Goal: Check status

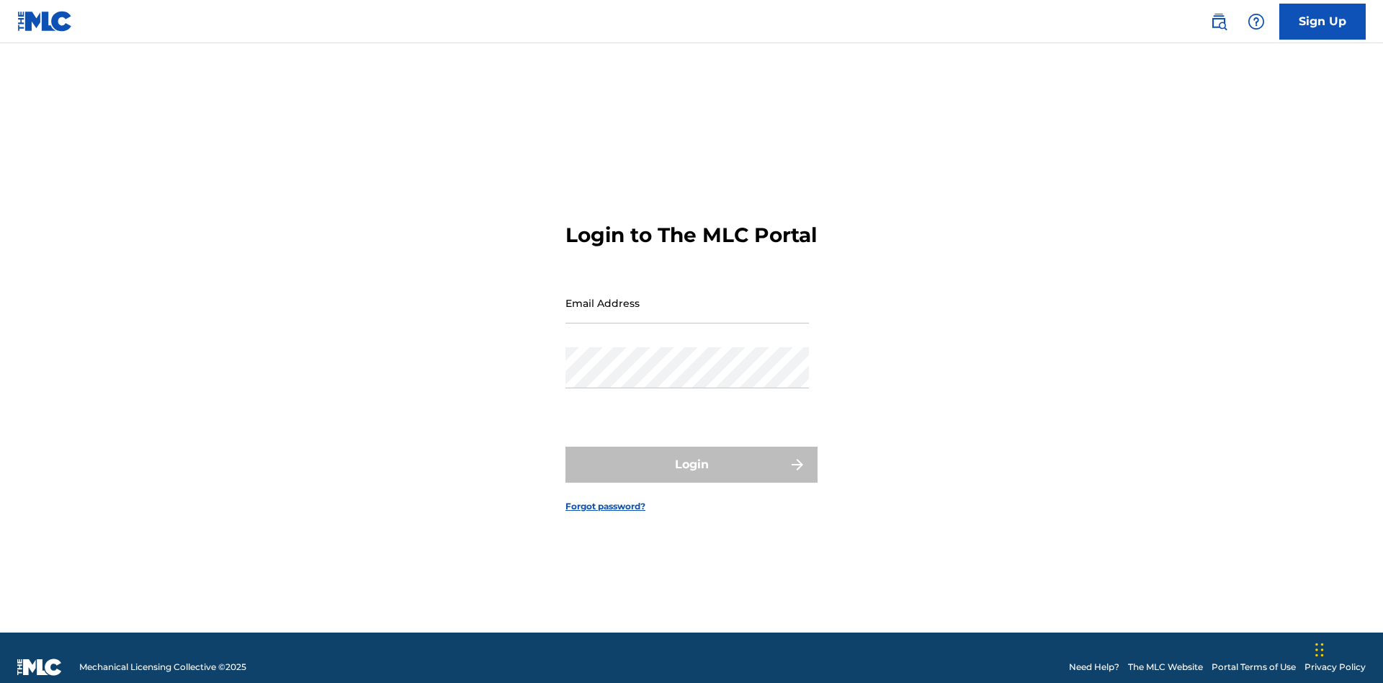
scroll to position [19, 0]
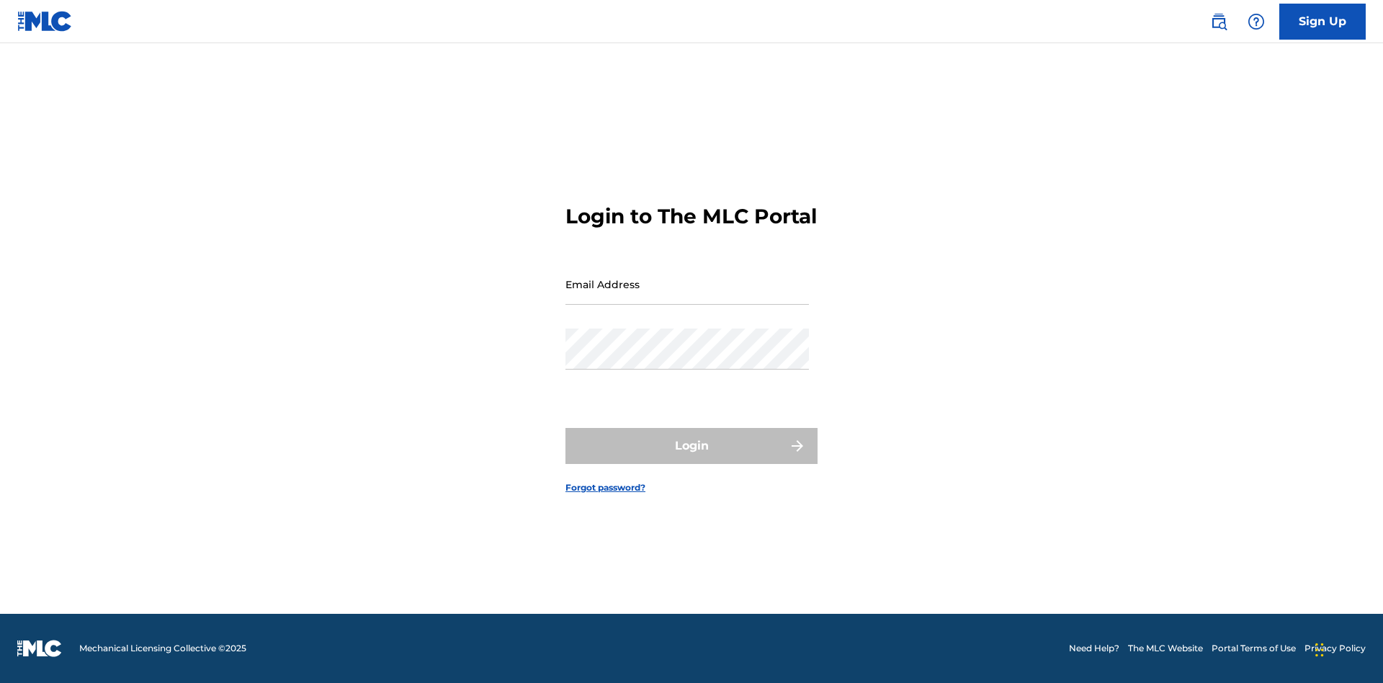
click at [687, 296] on input "Email Address" at bounding box center [686, 284] width 243 height 41
type input "Duke.McTesterson@gmail.com"
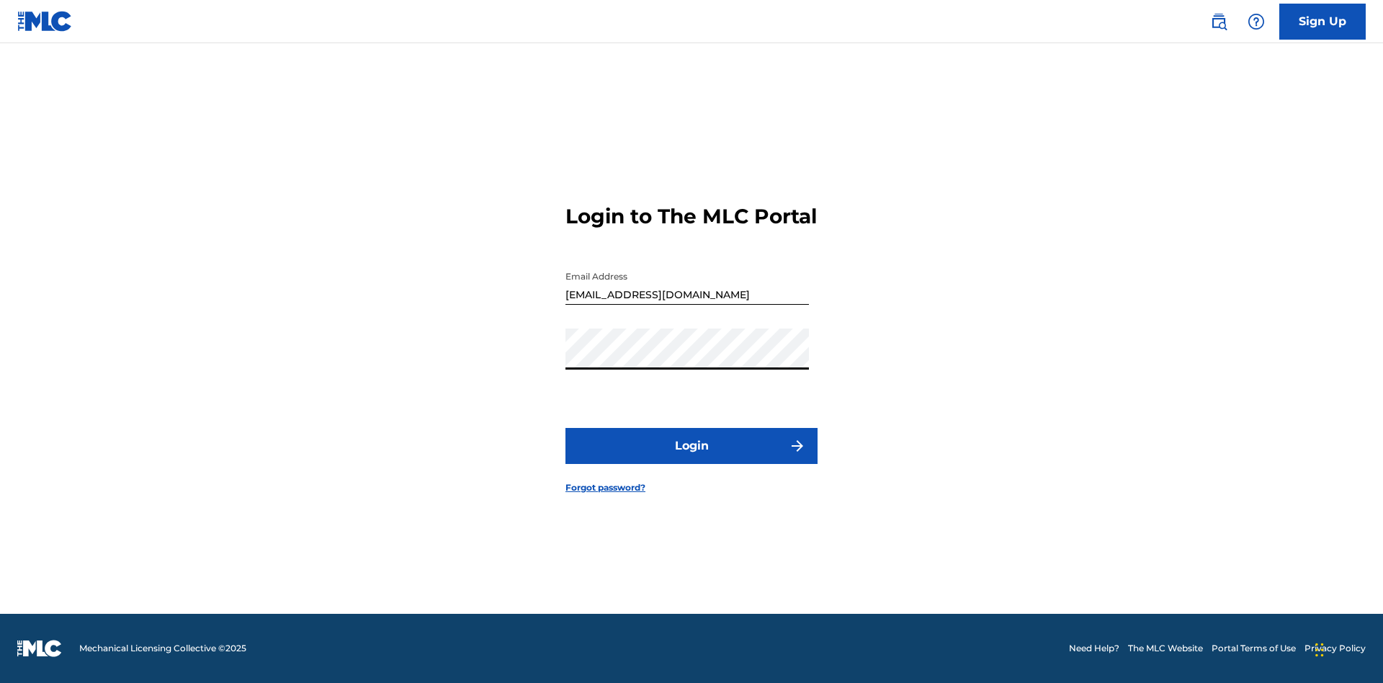
click at [691, 458] on button "Login" at bounding box center [691, 446] width 252 height 36
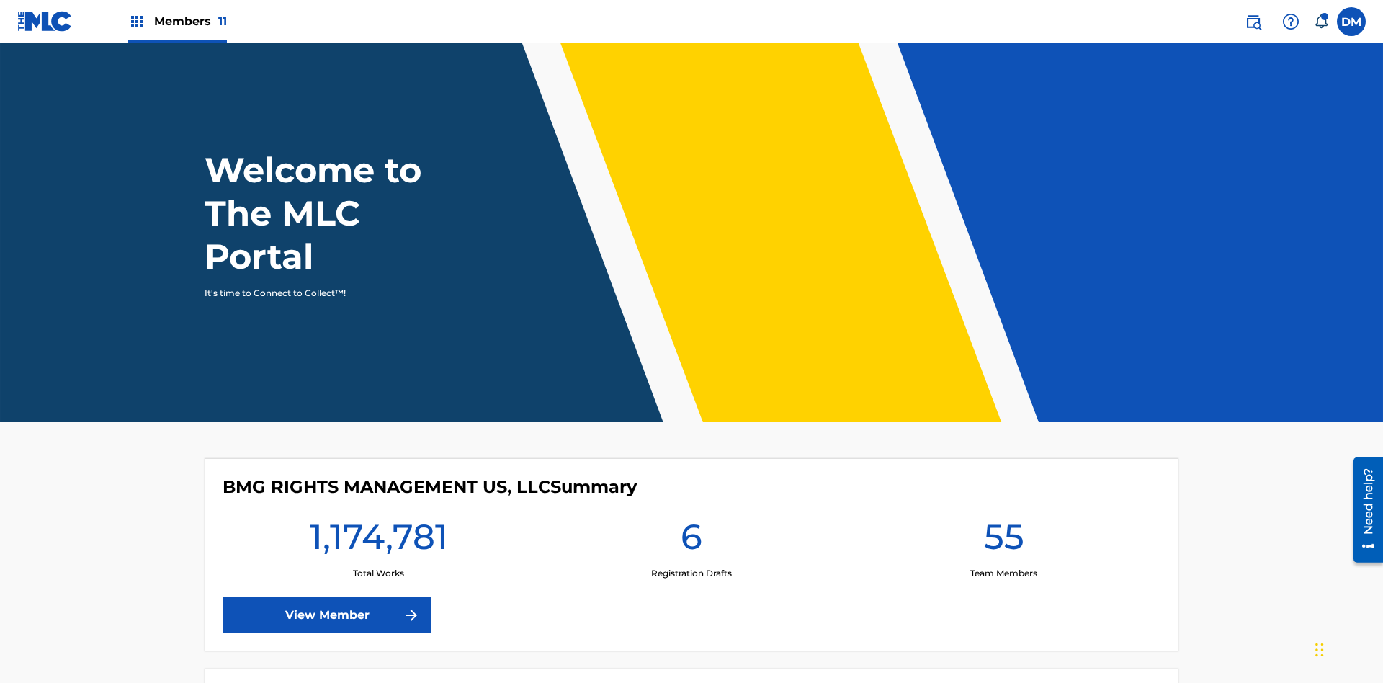
scroll to position [62, 0]
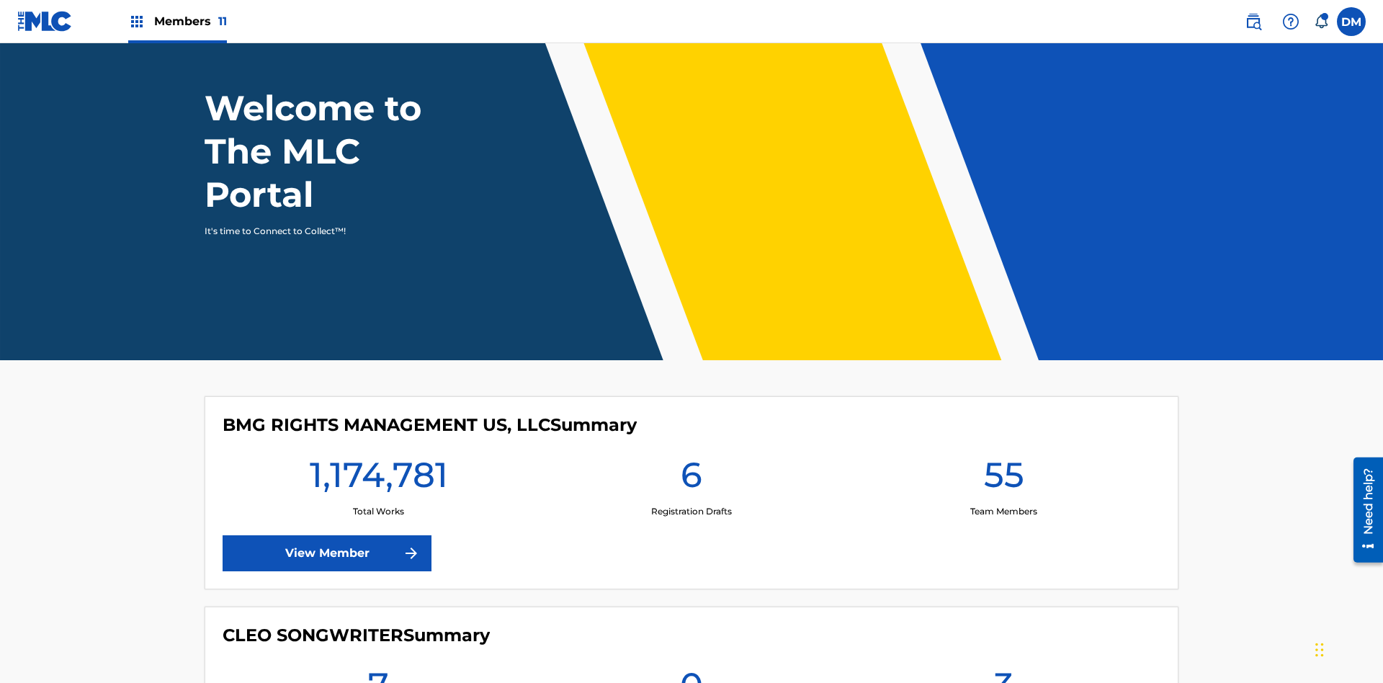
click at [177, 21] on span "Members 11" at bounding box center [190, 21] width 73 height 17
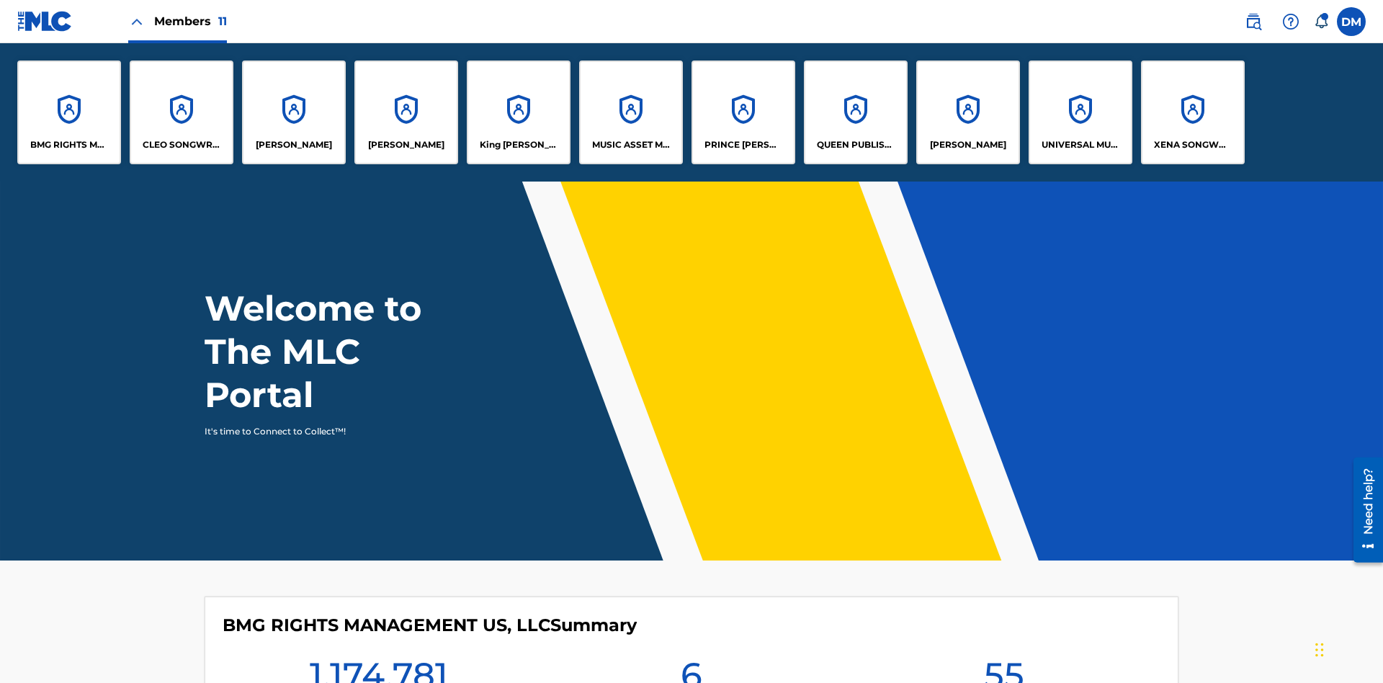
click at [1079, 145] on p "UNIVERSAL MUSIC PUB GROUP" at bounding box center [1080, 144] width 78 height 13
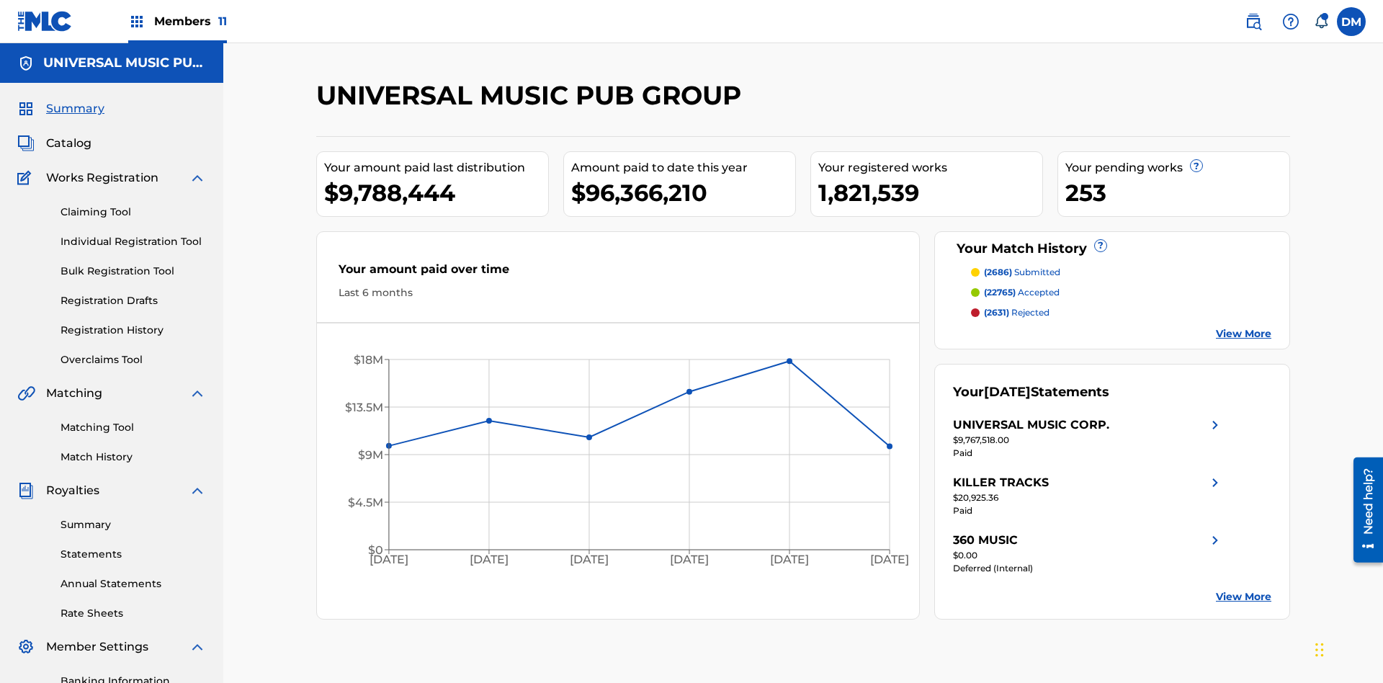
click at [133, 323] on link "Registration History" at bounding box center [132, 330] width 145 height 15
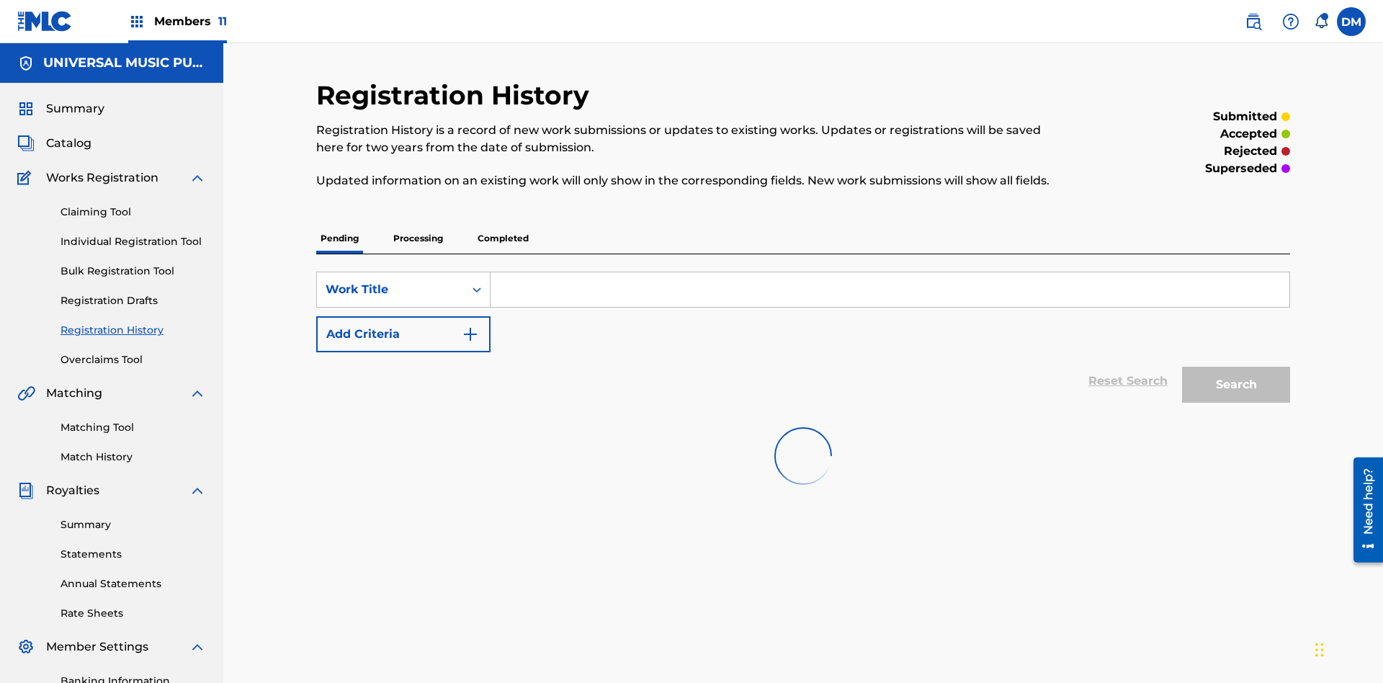
scroll to position [137, 0]
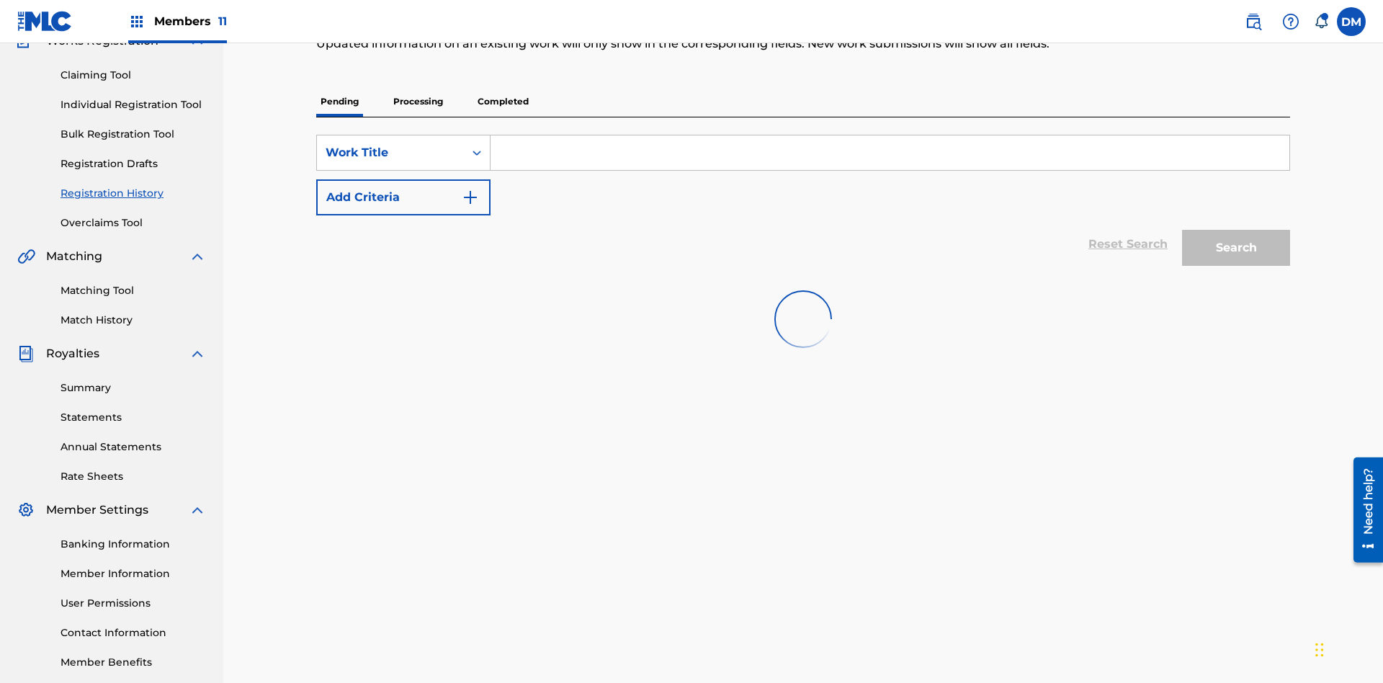
click at [503, 102] on p "Completed" at bounding box center [503, 101] width 60 height 30
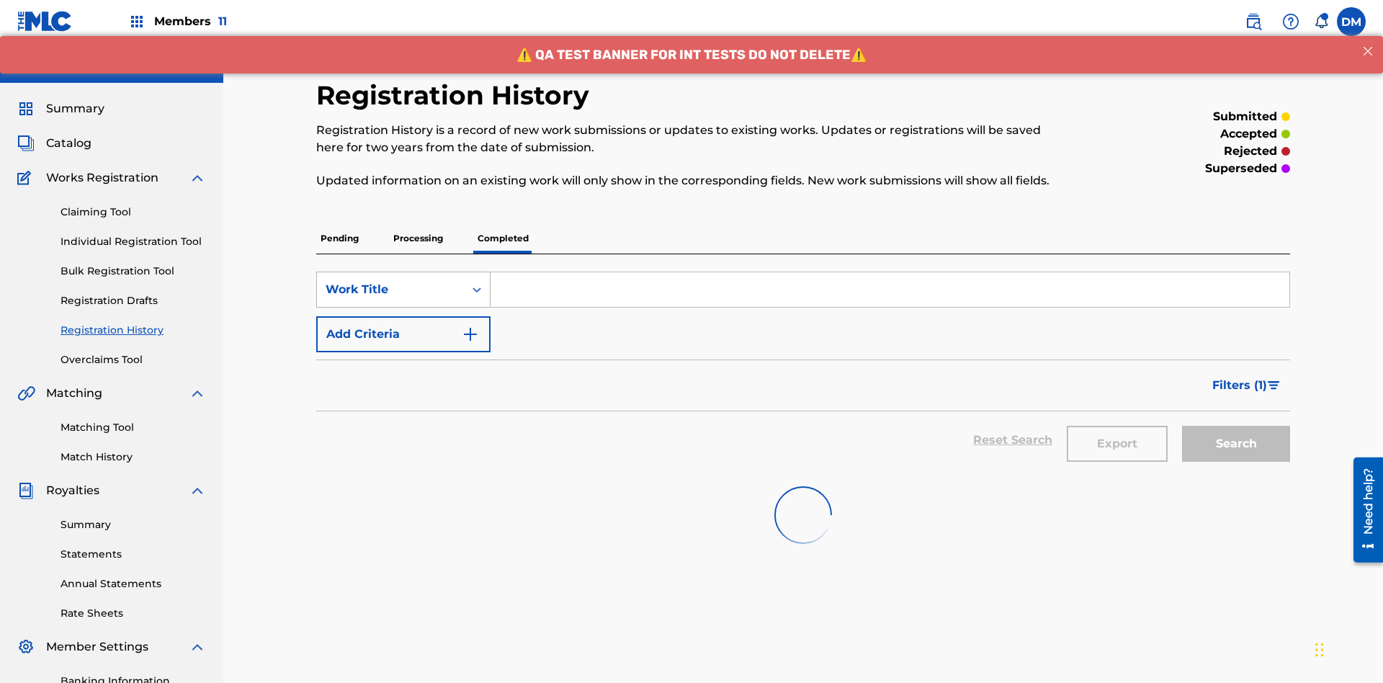
click at [390, 281] on div "Work Title" at bounding box center [390, 289] width 130 height 17
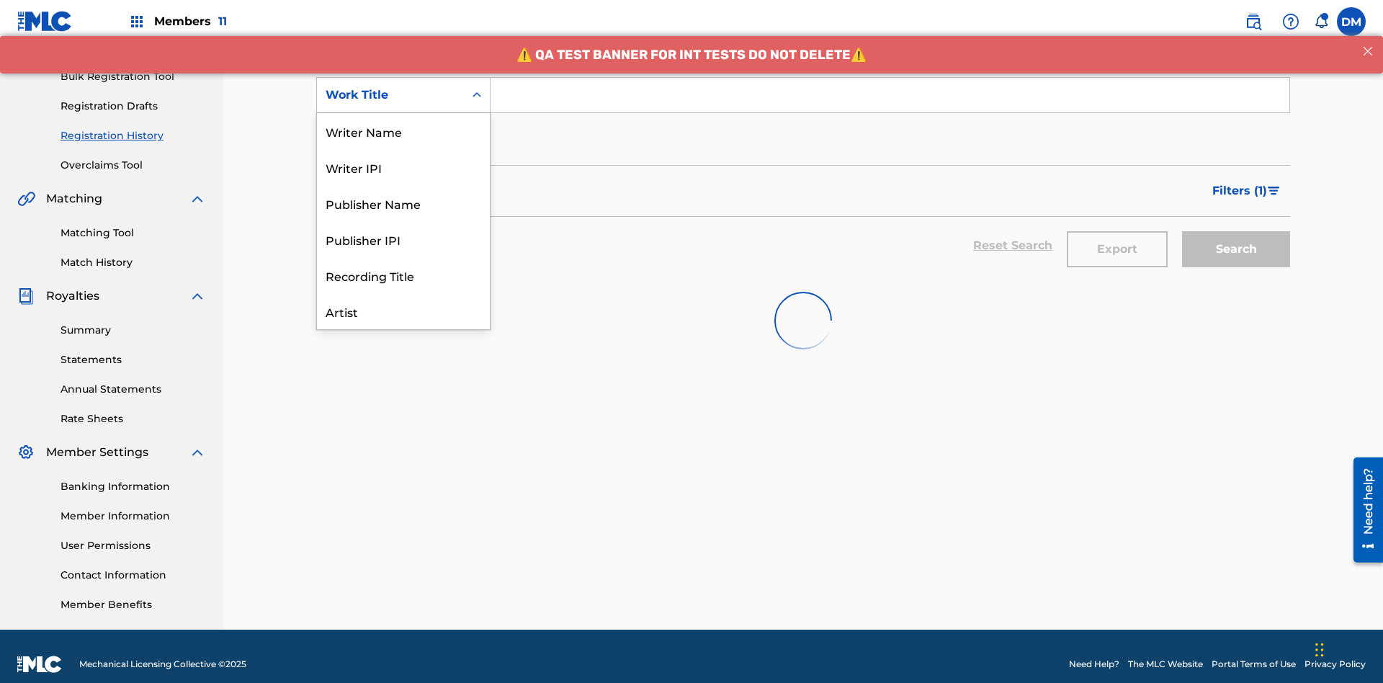
scroll to position [72, 0]
